Goal: Task Accomplishment & Management: Complete application form

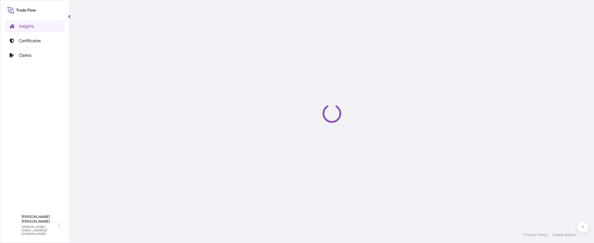
select select "2025"
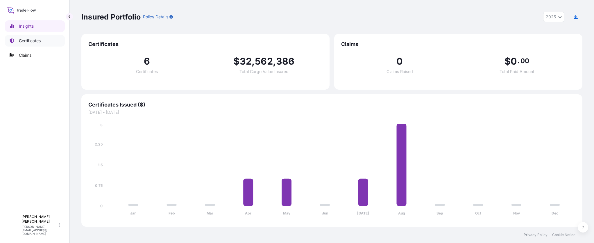
click at [32, 40] on p "Certificates" at bounding box center [30, 41] width 22 height 6
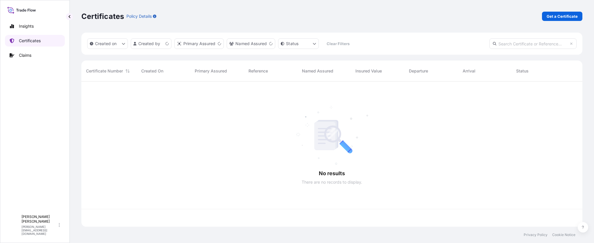
scroll to position [144, 497]
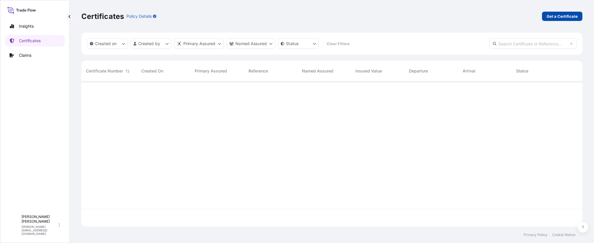
click at [548, 16] on p "Get a Certificate" at bounding box center [562, 16] width 31 height 6
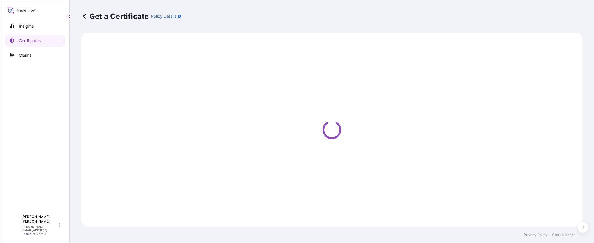
select select "Barge"
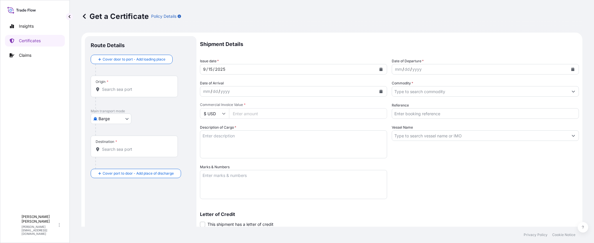
click at [396, 72] on div "mm" at bounding box center [398, 69] width 8 height 7
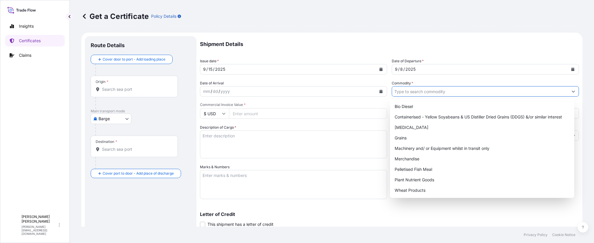
click at [432, 90] on input "Commodity *" at bounding box center [480, 91] width 176 height 10
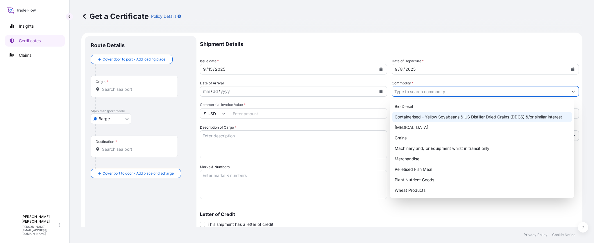
click at [431, 115] on div "Containerised - Yellow Soyabeans & US Distiller Dried Grains (DDGS) &/or simila…" at bounding box center [482, 117] width 180 height 10
type input "Containerised - Yellow Soyabeans & US Distiller Dried Grains (DDGS) &/or simila…"
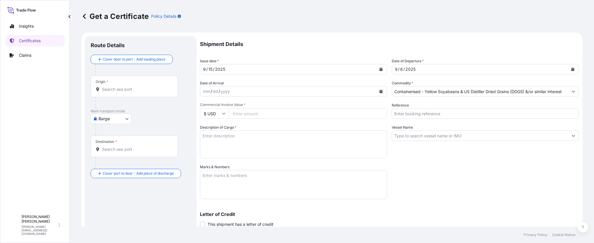
click at [418, 154] on div "Vessel Name" at bounding box center [485, 141] width 187 height 34
click at [441, 116] on input "Reference" at bounding box center [485, 113] width 187 height 10
paste input "NAM7915644A"
type input "NAM7915644A"
click at [400, 174] on div "Shipment Details Issue date * [DATE] Date of Departure * [DATE] Date of Arrival…" at bounding box center [389, 163] width 379 height 255
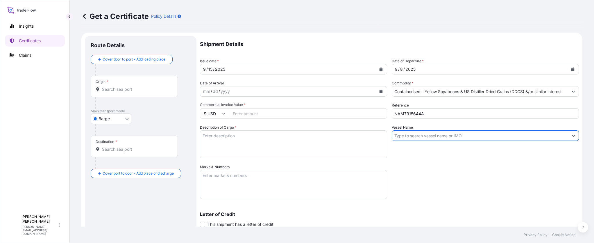
click at [409, 138] on input "Vessel Name" at bounding box center [480, 135] width 176 height 10
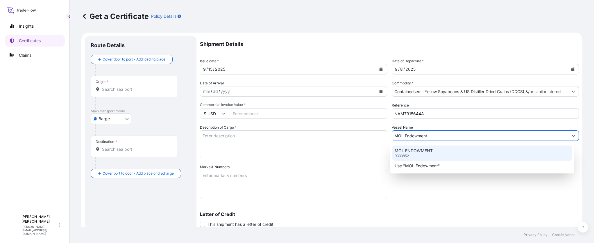
click at [437, 135] on input "MOL Endowment" at bounding box center [480, 135] width 176 height 10
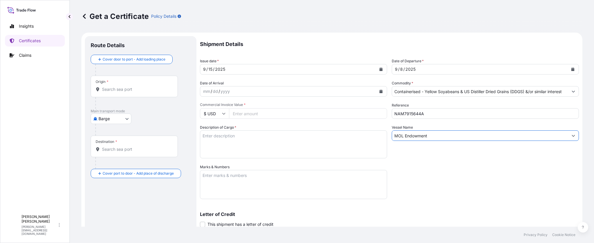
click at [444, 136] on input "MOL Endowment" at bounding box center [480, 135] width 176 height 10
paste input "0UB7CE1MA"
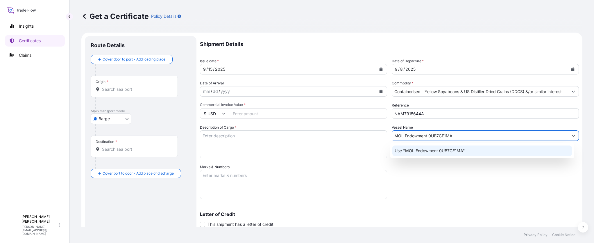
click at [431, 150] on p "Use "MOL Endowment 0UB7CE1MA"" at bounding box center [430, 151] width 70 height 6
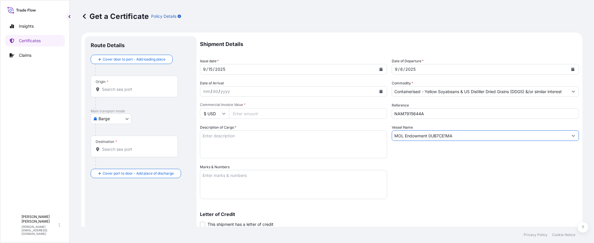
type input "MOL Endowment 0UB7CE1MA"
click at [249, 111] on input "Commercial Invoice Value *" at bounding box center [308, 113] width 158 height 10
type input "88208.51"
click at [242, 141] on textarea "Description of Cargo *" at bounding box center [293, 144] width 187 height 28
paste textarea "DDGS (15 containers / 393.788 Metric Tons)"
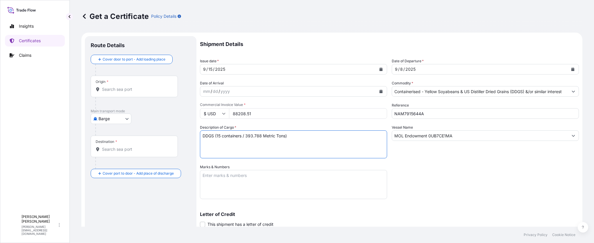
type textarea "DDGS (15 containers / 393.788 Metric Tons)"
click at [126, 86] on input "Origin *" at bounding box center [136, 89] width 69 height 6
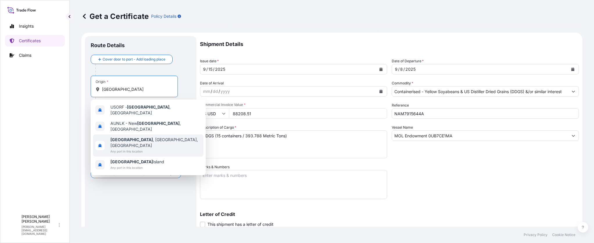
click at [138, 137] on span "[GEOGRAPHIC_DATA] , [GEOGRAPHIC_DATA], [GEOGRAPHIC_DATA]" at bounding box center [155, 143] width 91 height 12
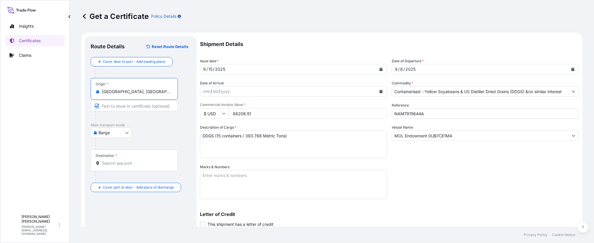
type input "[GEOGRAPHIC_DATA], [GEOGRAPHIC_DATA], [GEOGRAPHIC_DATA]"
click at [129, 135] on body "4 options available. Insights Certificates Claims T [PERSON_NAME] [PERSON_NAME]…" at bounding box center [297, 121] width 594 height 243
click at [113, 177] on div "Sea" at bounding box center [111, 179] width 36 height 10
select select "Sea"
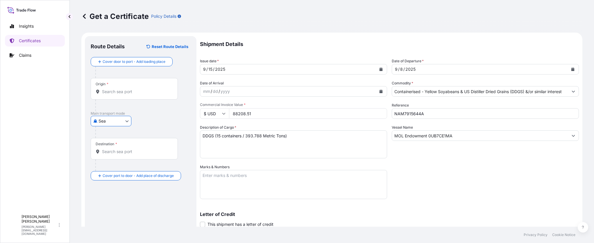
click at [134, 153] on input "Destination *" at bounding box center [136, 152] width 69 height 6
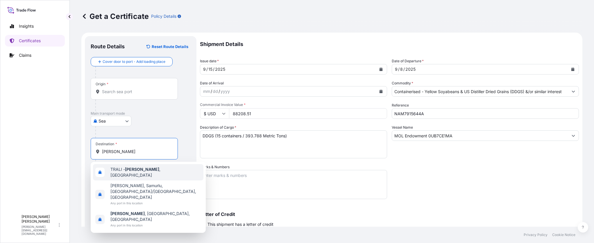
click at [160, 170] on div "[MEDICAL_DATA][PERSON_NAME][GEOGRAPHIC_DATA] , [GEOGRAPHIC_DATA]" at bounding box center [148, 172] width 110 height 16
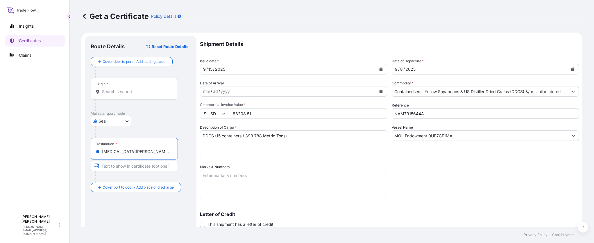
type input "[MEDICAL_DATA][PERSON_NAME][GEOGRAPHIC_DATA], [GEOGRAPHIC_DATA]"
click at [162, 214] on div "Route Details Reset Route Details Cover door to port - Add loading place Place …" at bounding box center [141, 172] width 100 height 260
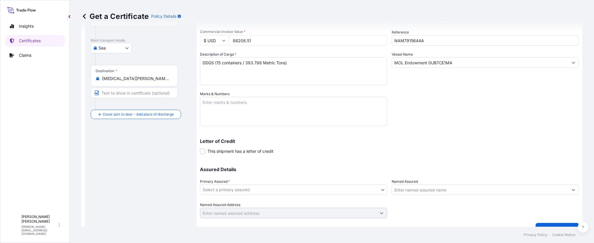
scroll to position [84, 0]
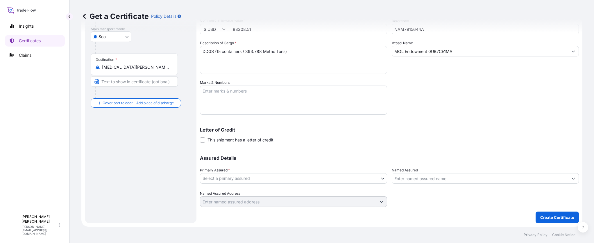
click at [247, 178] on body "Insights Certificates Claims T [PERSON_NAME] [PERSON_NAME][EMAIL_ADDRESS][DOMAI…" at bounding box center [297, 121] width 594 height 243
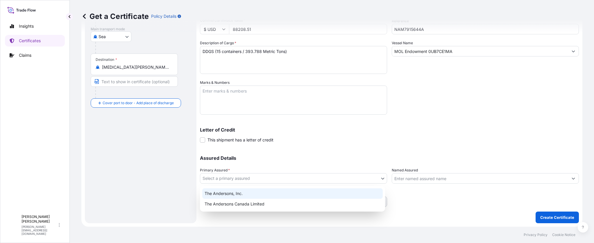
click at [243, 194] on div "The Andersons, Inc." at bounding box center [292, 193] width 180 height 10
select select "31565"
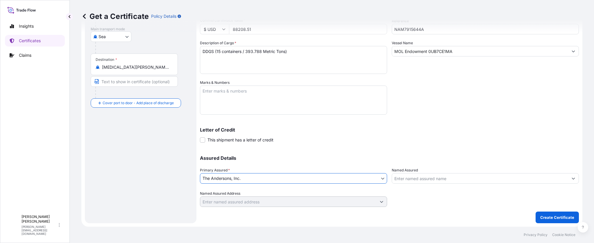
click at [436, 180] on input "Named Assured" at bounding box center [480, 178] width 176 height 10
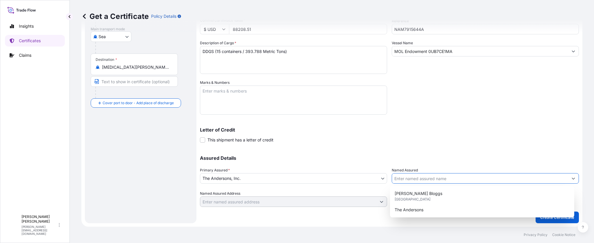
click at [446, 148] on div "Shipment Details Issue date * [DATE] Date of Departure * [DATE] Date of Arrival…" at bounding box center [389, 79] width 379 height 255
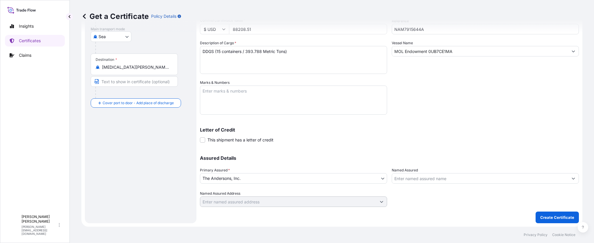
click at [443, 179] on input "Named Assured" at bounding box center [480, 178] width 176 height 10
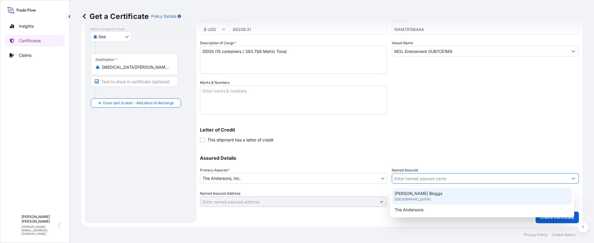
click at [417, 149] on div "Assured Details Primary Assured * The Andersons, Inc. The Andersons, Inc. The A…" at bounding box center [389, 178] width 379 height 58
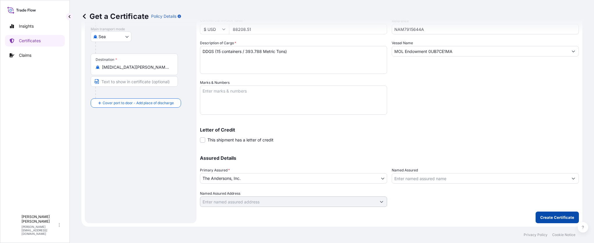
click at [554, 217] on p "Create Certificate" at bounding box center [557, 217] width 34 height 6
click at [543, 216] on p "Create Certificate" at bounding box center [557, 217] width 34 height 6
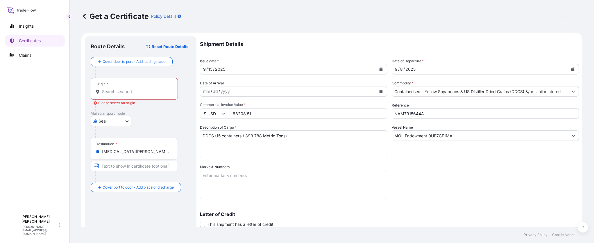
click at [108, 91] on input "Origin * Please select an origin" at bounding box center [136, 92] width 69 height 6
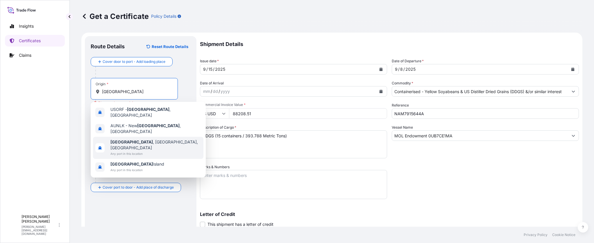
click at [129, 139] on span "[GEOGRAPHIC_DATA] , [GEOGRAPHIC_DATA], [GEOGRAPHIC_DATA]" at bounding box center [155, 145] width 91 height 12
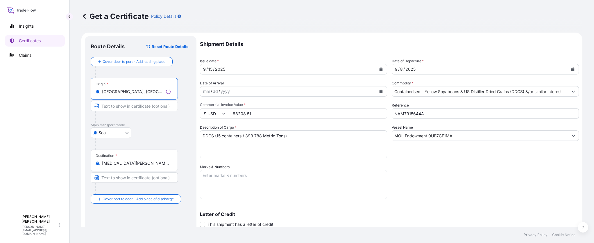
type input "[GEOGRAPHIC_DATA], [GEOGRAPHIC_DATA], [GEOGRAPHIC_DATA]"
click at [171, 139] on div at bounding box center [142, 144] width 95 height 12
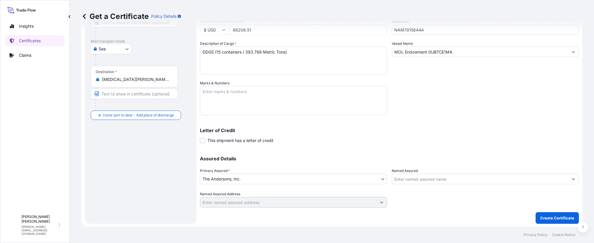
scroll to position [84, 0]
click at [553, 215] on p "Create Certificate" at bounding box center [557, 217] width 34 height 6
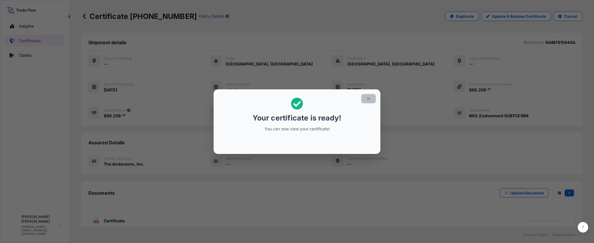
click at [368, 97] on icon "button" at bounding box center [368, 98] width 5 height 5
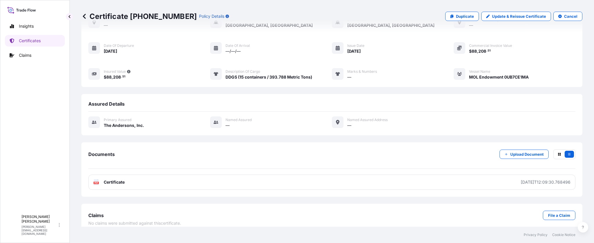
scroll to position [45, 0]
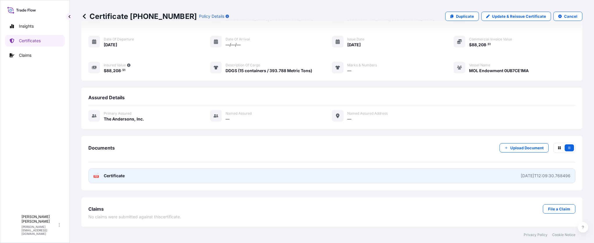
click at [111, 175] on span "Certificate" at bounding box center [114, 176] width 21 height 6
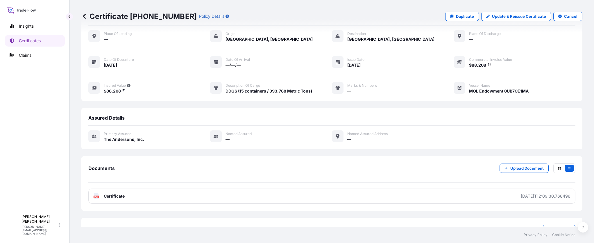
scroll to position [0, 0]
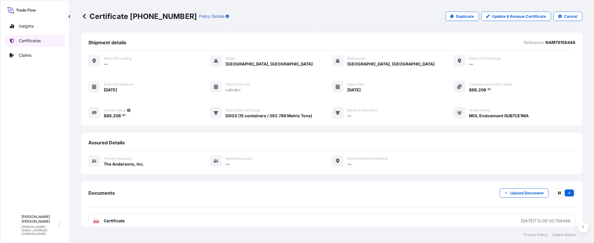
click at [24, 38] on p "Certificates" at bounding box center [30, 41] width 22 height 6
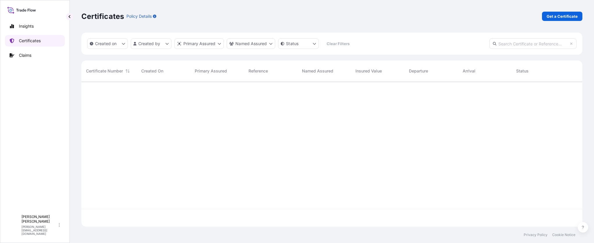
scroll to position [144, 497]
click at [565, 16] on p "Get a Certificate" at bounding box center [562, 16] width 31 height 6
select select "Barge"
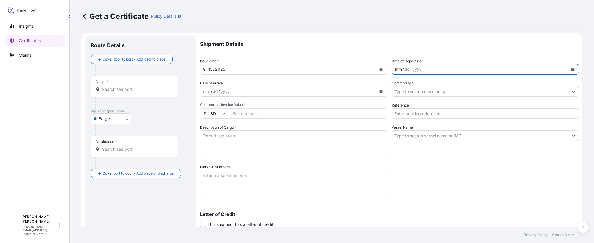
click at [398, 69] on div "mm" at bounding box center [398, 69] width 8 height 7
click at [434, 91] on input "Commodity *" at bounding box center [480, 91] width 176 height 10
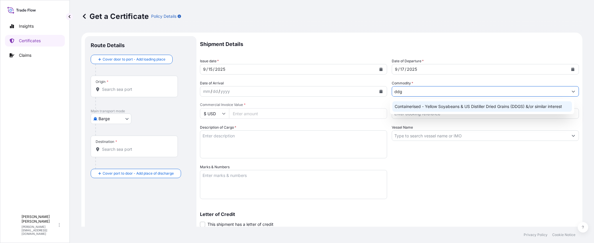
click at [443, 106] on div "Containerised - Yellow Soyabeans & US Distiller Dried Grains (DDGS) &/or simila…" at bounding box center [482, 106] width 180 height 10
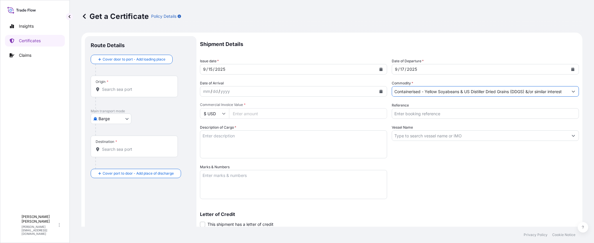
type input "Containerised - Yellow Soyabeans & US Distiller Dried Grains (DDGS) &/or simila…"
click at [425, 112] on input "Reference" at bounding box center [485, 113] width 187 height 10
paste input "NAM7915644B"
type input "NAM7915644B"
click at [232, 137] on textarea "Description of Cargo *" at bounding box center [293, 144] width 187 height 28
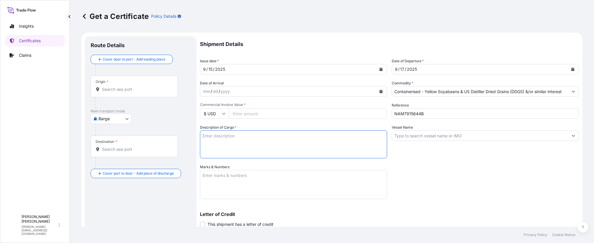
paste textarea "DDGS (7 containers / 183.272 Metric Tons)"
type textarea "DDGS (7 containers / 183.272 Metric Tons)"
click at [437, 135] on input "Vessel Name" at bounding box center [480, 135] width 176 height 10
paste input "CMA [MEDICAL_DATA] LAPIS 0UB7EE1MA"
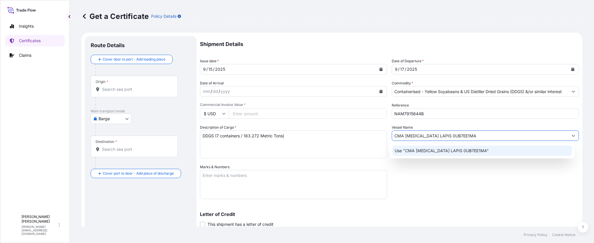
click at [414, 151] on p "Use "CMA [MEDICAL_DATA] LAPIS 0UB7EE1MA"" at bounding box center [442, 151] width 94 height 6
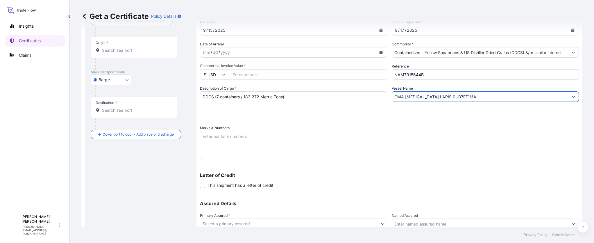
scroll to position [29, 0]
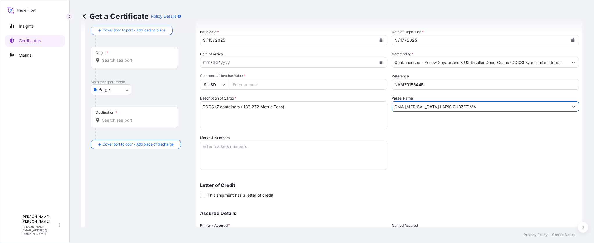
type input "CMA [MEDICAL_DATA] LAPIS 0UB7EE1MA"
click at [124, 58] on input "Origin *" at bounding box center [136, 60] width 69 height 6
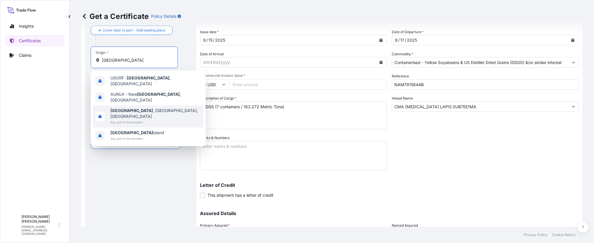
click at [124, 108] on b "[GEOGRAPHIC_DATA]" at bounding box center [131, 110] width 42 height 5
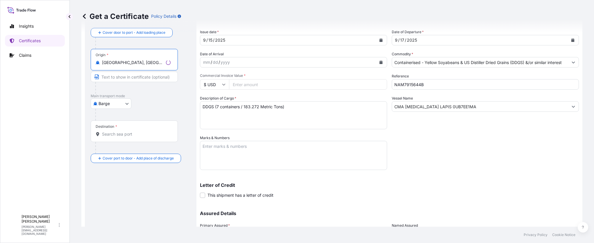
type input "[GEOGRAPHIC_DATA], [GEOGRAPHIC_DATA], [GEOGRAPHIC_DATA]"
click at [154, 97] on p "Main transport mode" at bounding box center [141, 96] width 100 height 5
click at [123, 105] on body "0 options available. 4 options available. Insights Certificates Claims T [PERSO…" at bounding box center [297, 121] width 594 height 243
click at [110, 149] on div "Sea" at bounding box center [111, 150] width 36 height 10
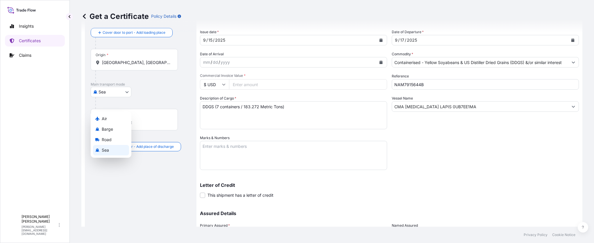
select select "Sea"
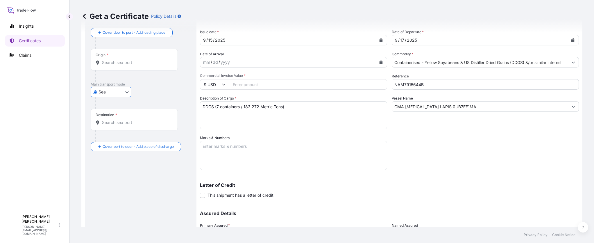
click at [157, 97] on div "Sea Air Barge Road Sea" at bounding box center [141, 92] width 100 height 10
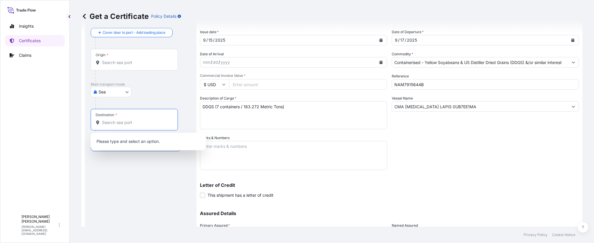
click at [125, 124] on input "Destination *" at bounding box center [136, 122] width 69 height 6
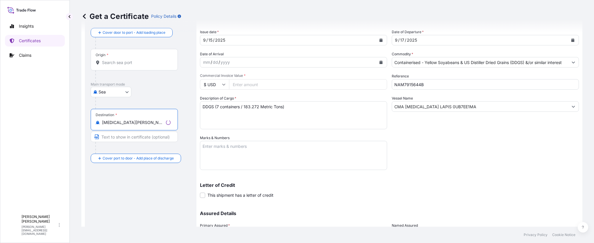
type input "[MEDICAL_DATA][PERSON_NAME][GEOGRAPHIC_DATA], [GEOGRAPHIC_DATA]"
click at [131, 192] on div "Route Details Reset Route Details Cover door to port - Add loading place Place …" at bounding box center [141, 143] width 100 height 260
click at [129, 62] on input "Origin *" at bounding box center [136, 63] width 69 height 6
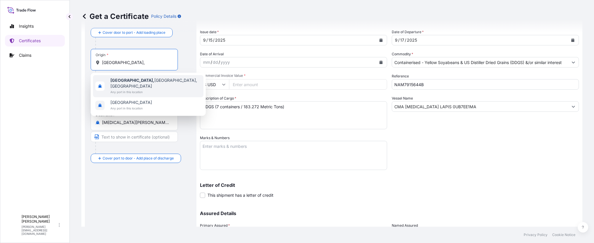
click at [130, 78] on span "[GEOGRAPHIC_DATA], [GEOGRAPHIC_DATA], [GEOGRAPHIC_DATA]" at bounding box center [155, 83] width 91 height 12
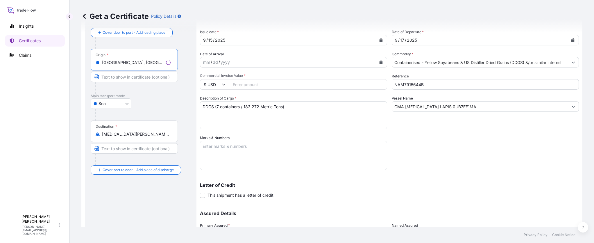
type input "[GEOGRAPHIC_DATA], [GEOGRAPHIC_DATA], [GEOGRAPHIC_DATA]"
click at [134, 203] on div "Route Details Reset Route Details Cover door to port - Add loading place Place …" at bounding box center [141, 143] width 100 height 260
click at [482, 162] on div "Shipment Details Issue date * [DATE] Date of Departure * [DATE] Date of Arrival…" at bounding box center [389, 134] width 379 height 255
click at [256, 83] on input "Commercial Invoice Value *" at bounding box center [308, 84] width 158 height 10
type input "41052.93"
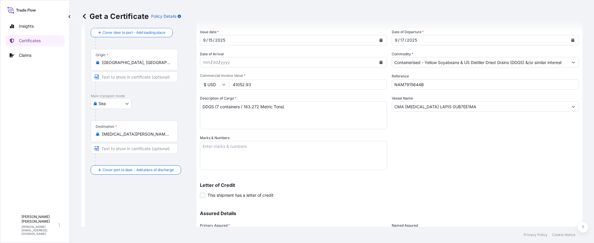
click at [427, 155] on div "Shipment Details Issue date * [DATE] Date of Departure * [DATE] Date of Arrival…" at bounding box center [389, 134] width 379 height 255
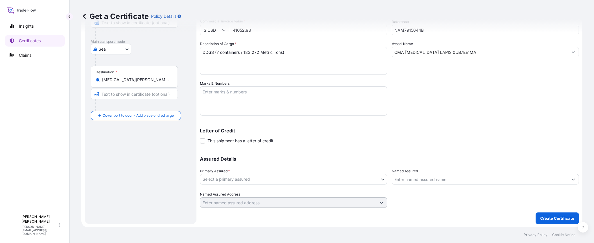
scroll to position [84, 0]
click at [339, 183] on body "Insights Certificates Claims T [PERSON_NAME] [PERSON_NAME][EMAIL_ADDRESS][DOMAI…" at bounding box center [297, 121] width 594 height 243
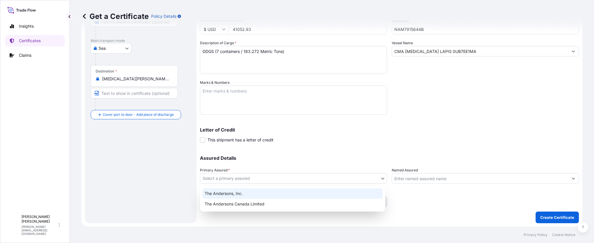
click at [313, 197] on div "The Andersons, Inc." at bounding box center [292, 193] width 180 height 10
select select "31565"
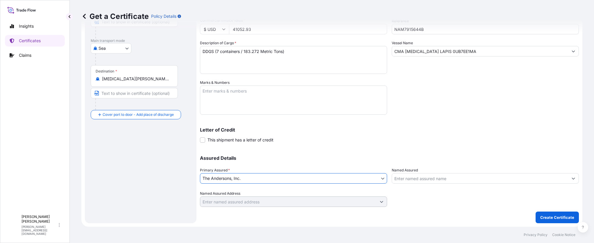
click at [425, 176] on input "Named Assured" at bounding box center [480, 178] width 176 height 10
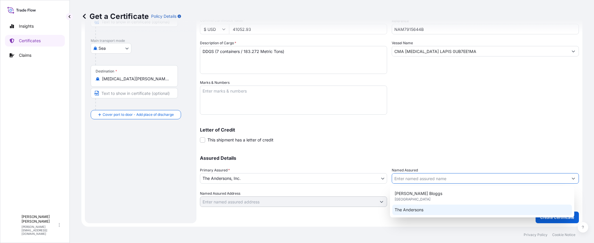
click at [417, 212] on div "The Andersons" at bounding box center [482, 209] width 180 height 10
type input "The Andersons"
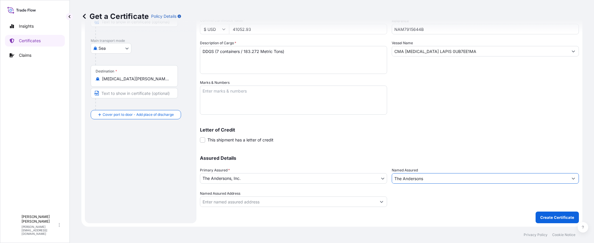
drag, startPoint x: 440, startPoint y: 206, endPoint x: 486, endPoint y: 214, distance: 46.7
click at [440, 206] on div at bounding box center [485, 198] width 187 height 16
click at [562, 217] on p "Create Certificate" at bounding box center [557, 217] width 34 height 6
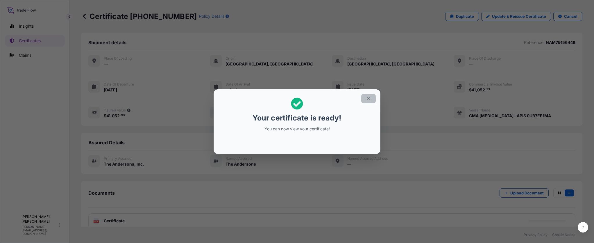
click at [369, 98] on icon "button" at bounding box center [368, 98] width 5 height 5
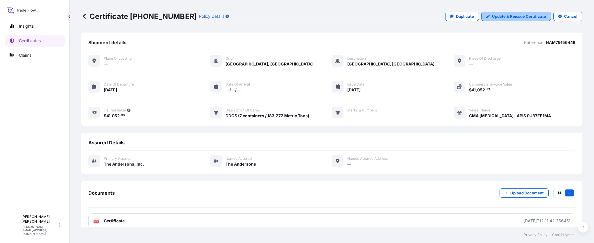
click at [505, 16] on p "Update & Reissue Certificate" at bounding box center [519, 16] width 54 height 6
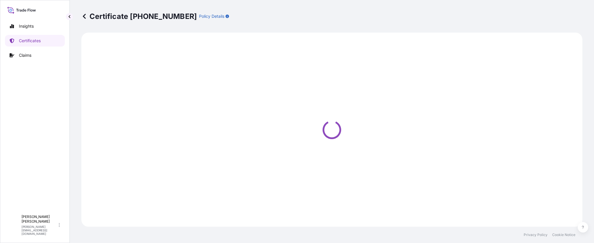
select select "Sea"
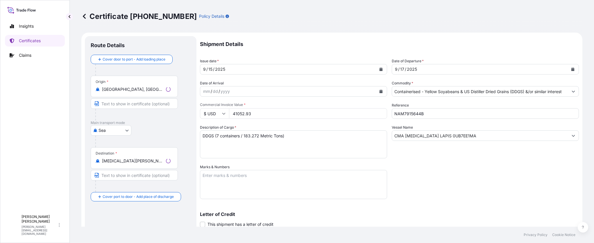
select select "31565"
click at [414, 166] on div "Shipment Details Issue date * [DATE] Date of Departure * [DATE] Date of Arrival…" at bounding box center [389, 163] width 379 height 255
click at [82, 19] on icon at bounding box center [84, 16] width 6 height 6
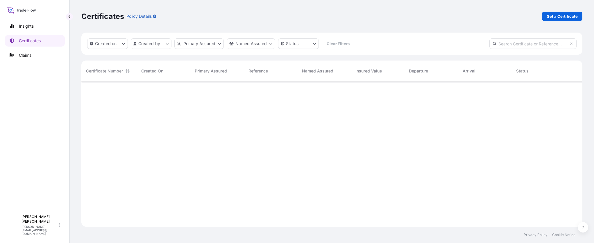
scroll to position [144, 497]
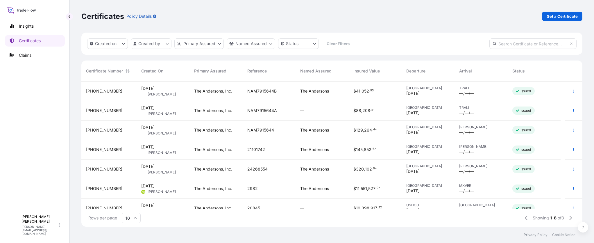
click at [172, 89] on div "[DATE] TE [PERSON_NAME]" at bounding box center [163, 90] width 44 height 11
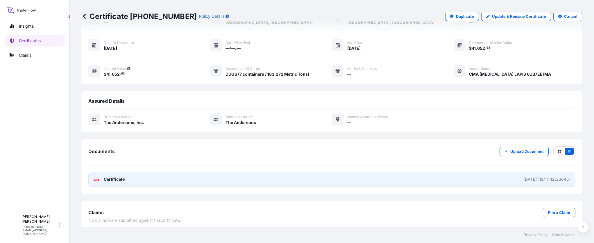
scroll to position [45, 0]
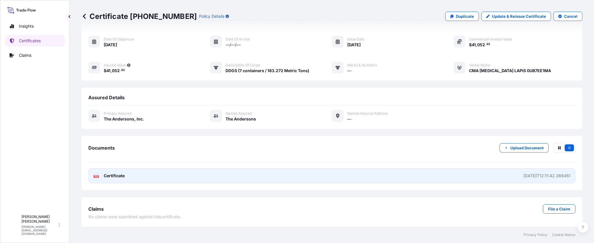
click at [158, 174] on link "PDF Certificate [DATE]T12:11:42.366451" at bounding box center [331, 175] width 487 height 15
